Goal: Task Accomplishment & Management: Manage account settings

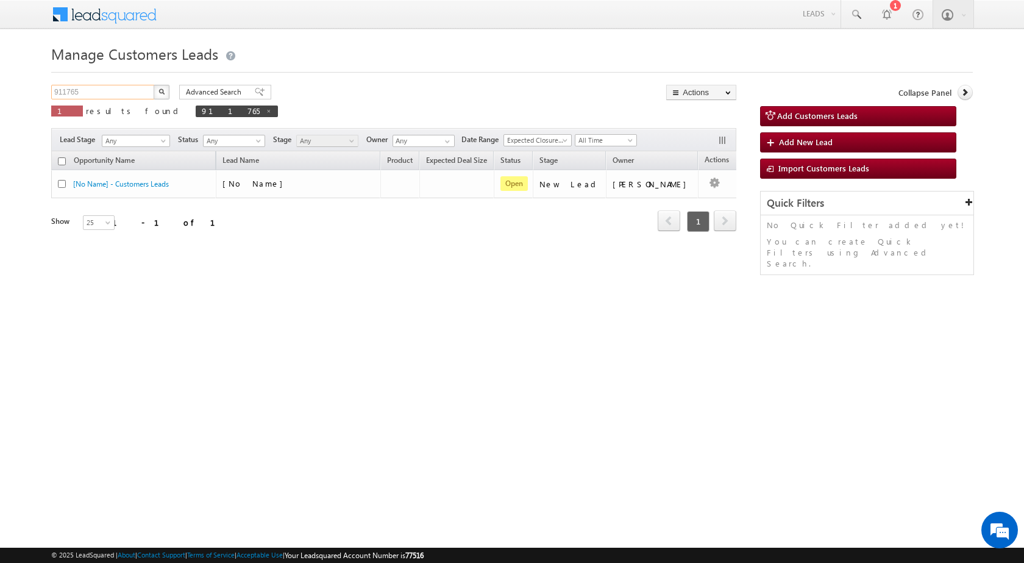
click at [63, 88] on input "911765" at bounding box center [103, 92] width 104 height 15
paste input "5457"
type input "915457"
click at [162, 93] on img "button" at bounding box center [162, 91] width 6 height 6
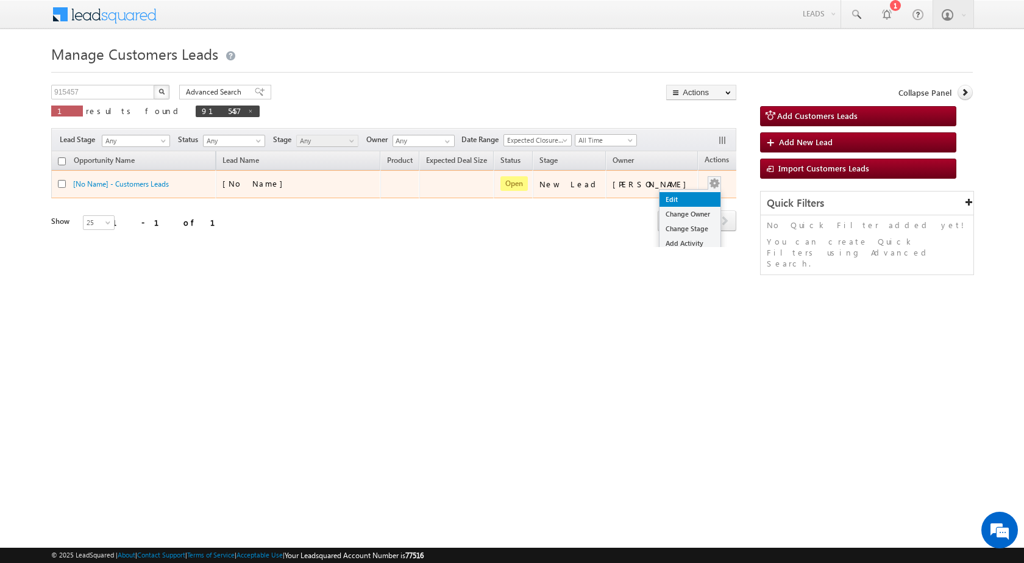
click at [683, 192] on link "Edit" at bounding box center [690, 199] width 61 height 15
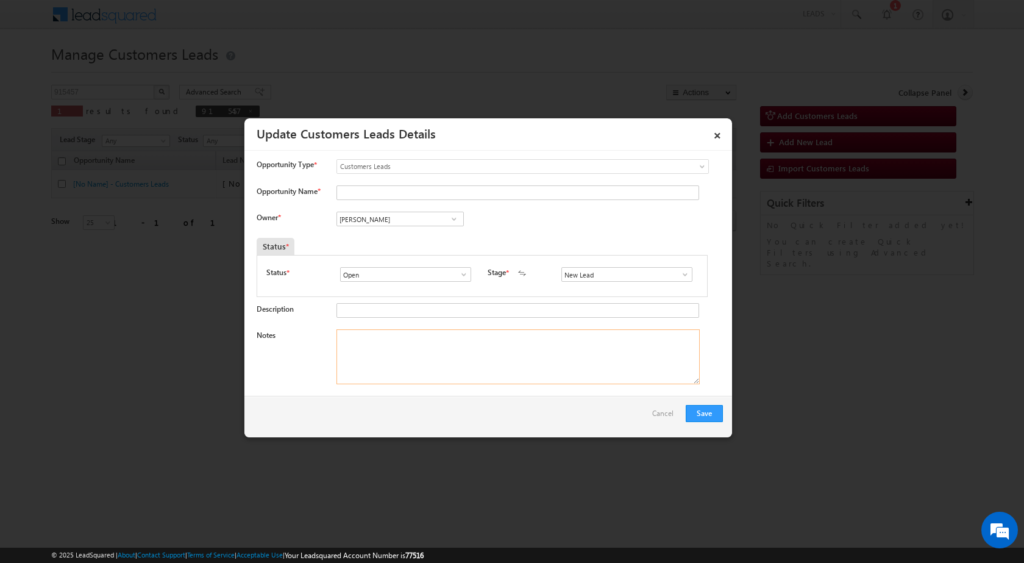
click at [477, 354] on textarea "Notes" at bounding box center [518, 356] width 363 height 55
paste textarea "915457 / [PERSON_NAME] / 9627750750 / PLOT PURCHASE 13.5 LAC DOWN 7 LAC INCOME …"
type textarea "915457 / [PERSON_NAME] / 9627750750 / PLOT PURCHASE 13.5 LAC DOWN 7 LAC INCOME …"
click at [679, 274] on span at bounding box center [685, 274] width 12 height 10
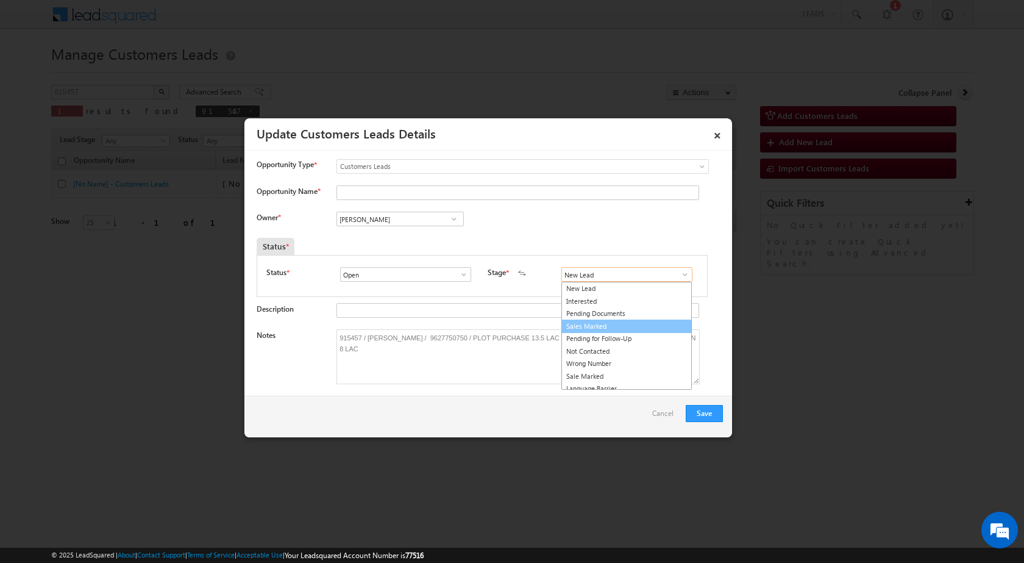
click at [621, 331] on link "Sales Marked" at bounding box center [626, 326] width 130 height 14
type input "Sales Marked"
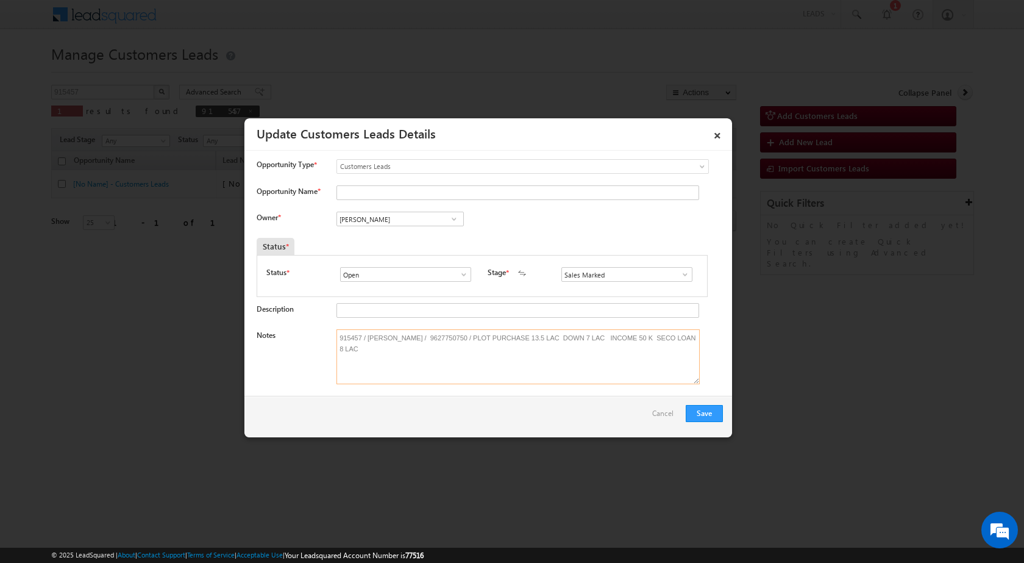
drag, startPoint x: 366, startPoint y: 336, endPoint x: 407, endPoint y: 336, distance: 41.5
click at [407, 336] on textarea "915457 / [PERSON_NAME] / 9627750750 / PLOT PURCHASE 13.5 LAC DOWN 7 LAC INCOME …" at bounding box center [518, 356] width 363 height 55
click at [385, 196] on input "Opportunity Name *" at bounding box center [518, 192] width 363 height 15
paste input "[PERSON_NAME]"
type input "[PERSON_NAME]"
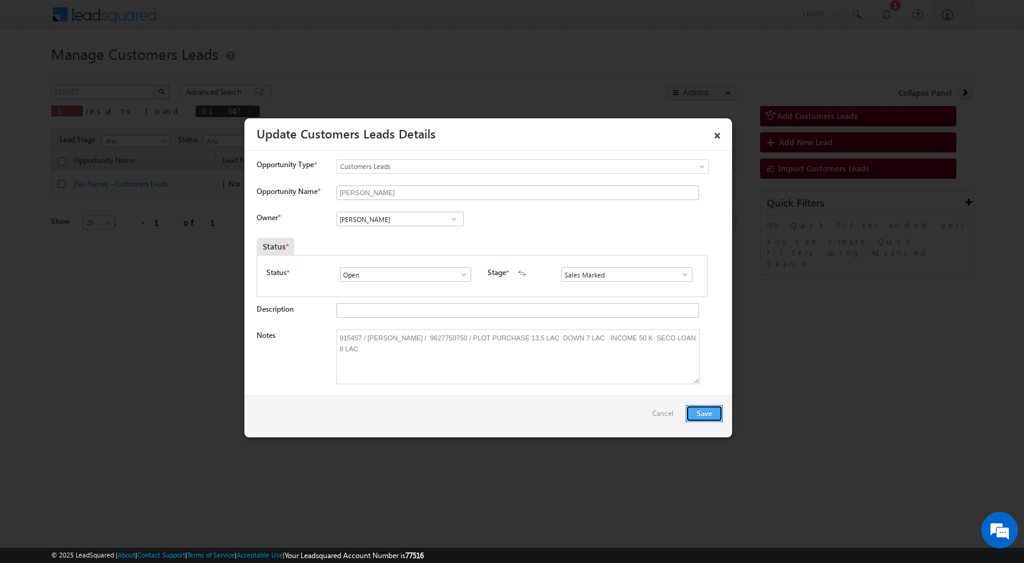
click at [695, 411] on button "Save" at bounding box center [704, 413] width 37 height 17
